Goal: Find contact information: Find contact information

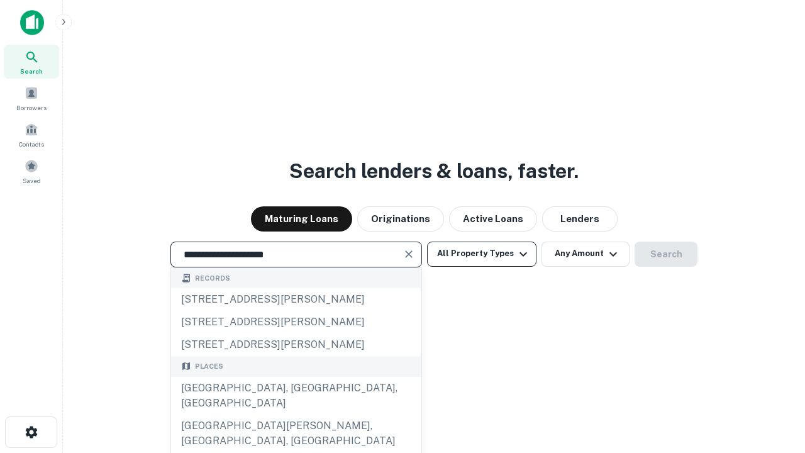
click at [296, 414] on div "Santa Monica, CA, USA" at bounding box center [296, 396] width 250 height 38
click at [482, 253] on button "All Property Types" at bounding box center [481, 253] width 109 height 25
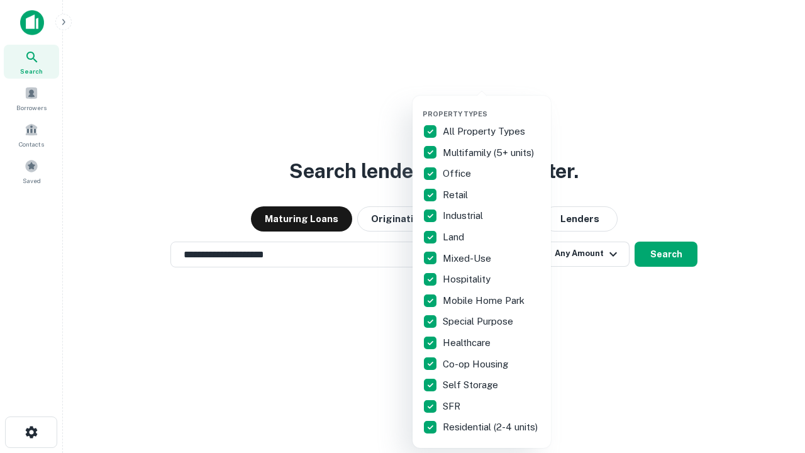
type input "**********"
click at [492, 106] on button "button" at bounding box center [492, 106] width 138 height 1
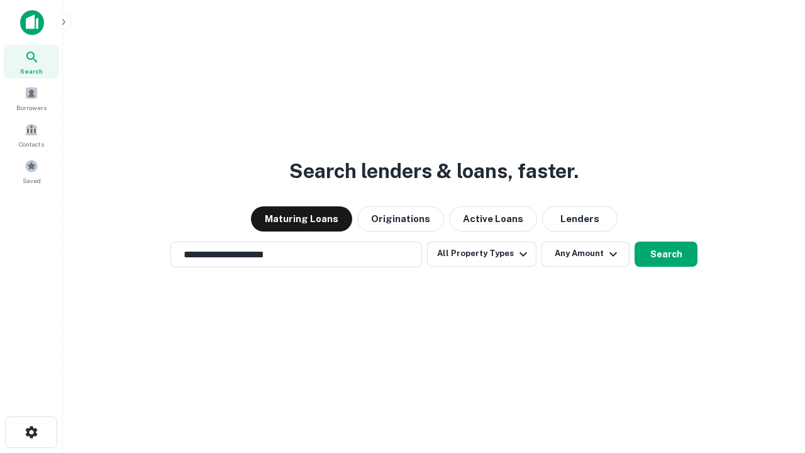
scroll to position [19, 0]
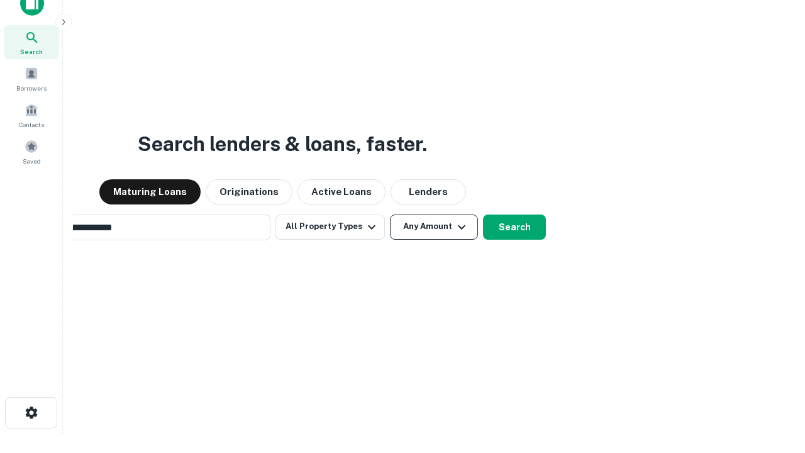
click at [390, 214] on button "Any Amount" at bounding box center [434, 226] width 88 height 25
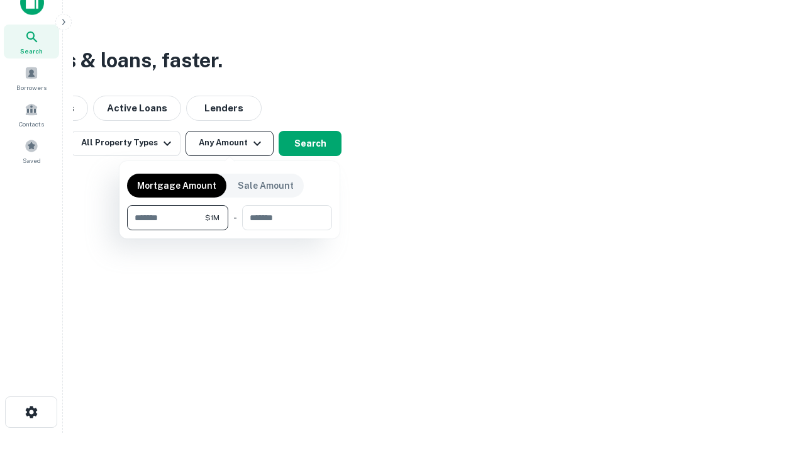
type input "*******"
click at [230, 230] on button "button" at bounding box center [229, 230] width 205 height 1
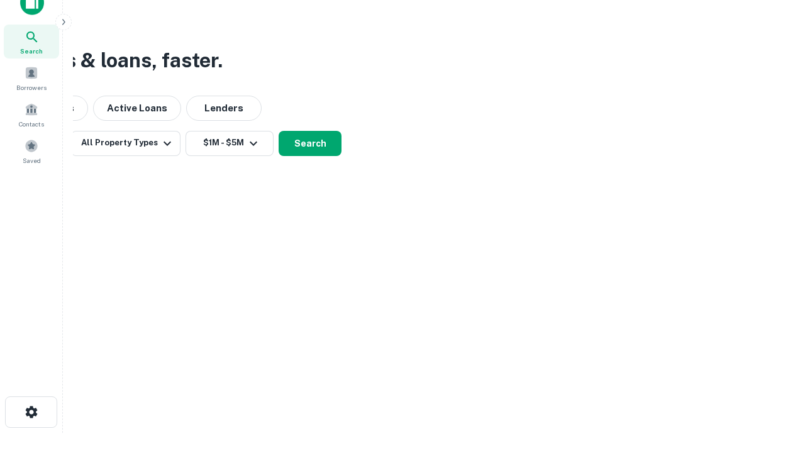
scroll to position [19, 0]
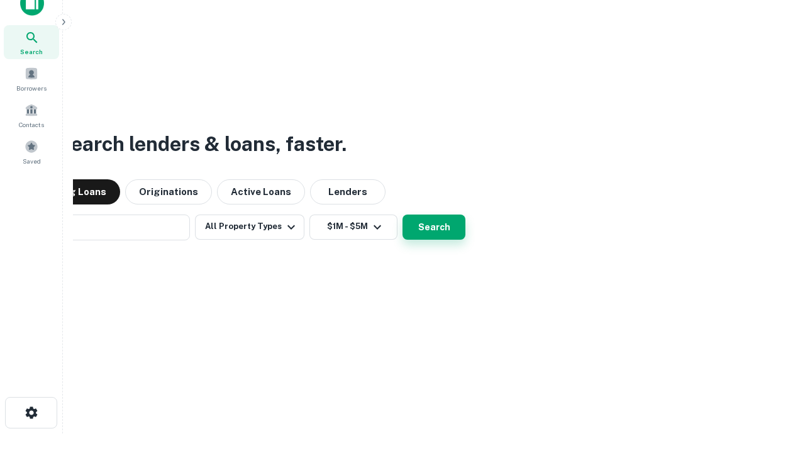
click at [402, 214] on button "Search" at bounding box center [433, 226] width 63 height 25
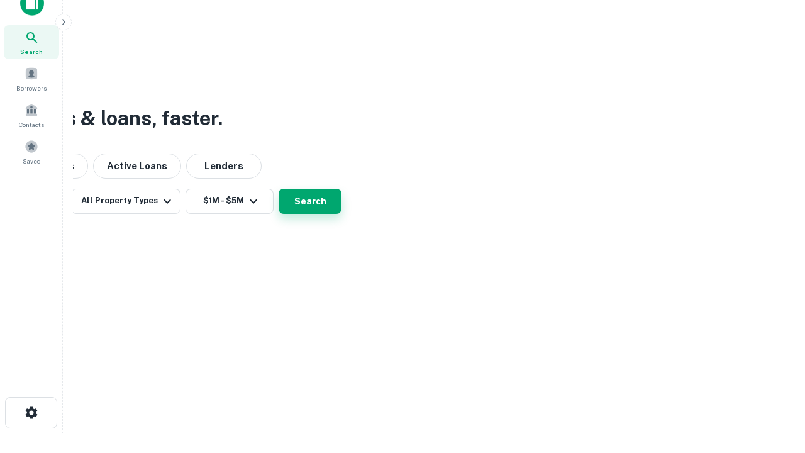
scroll to position [20, 0]
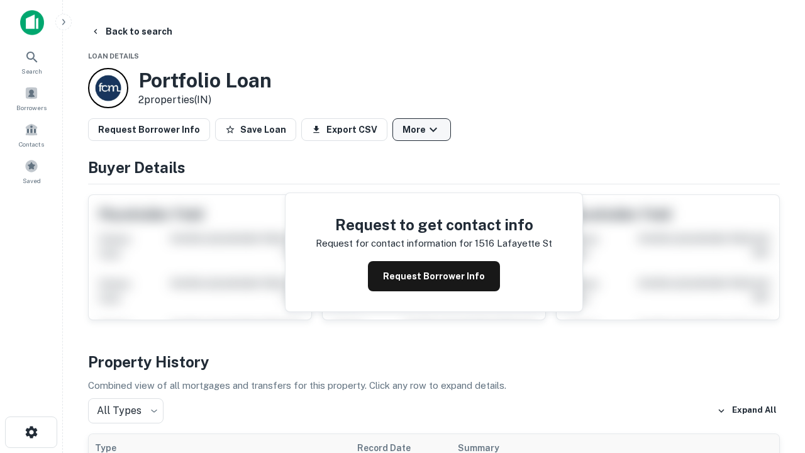
click at [421, 130] on button "More" at bounding box center [421, 129] width 58 height 23
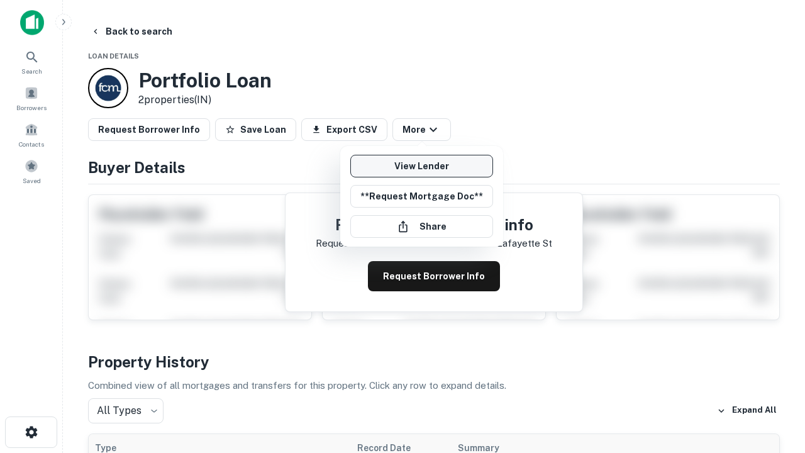
click at [421, 166] on link "View Lender" at bounding box center [421, 166] width 143 height 23
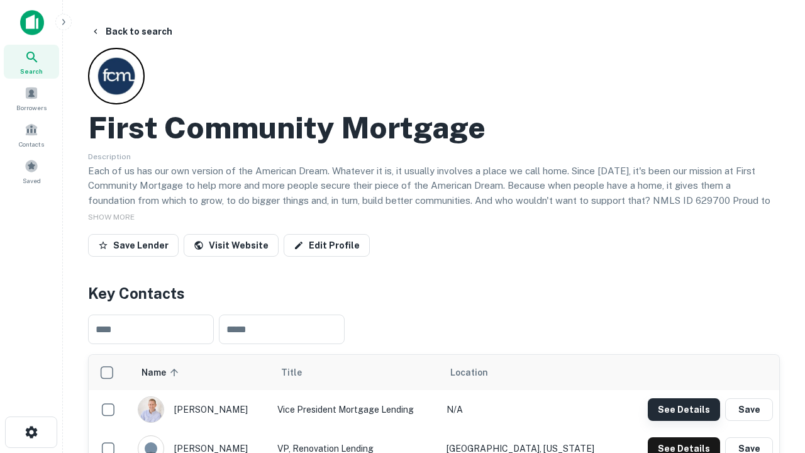
click at [684, 409] on button "See Details" at bounding box center [684, 409] width 72 height 23
click at [31, 432] on icon "button" at bounding box center [31, 431] width 15 height 15
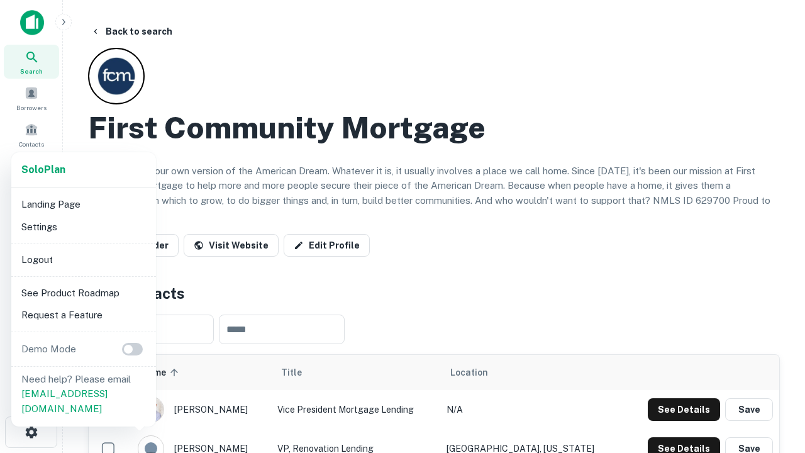
click at [83, 259] on li "Logout" at bounding box center [83, 259] width 135 height 23
